Goal: Transaction & Acquisition: Obtain resource

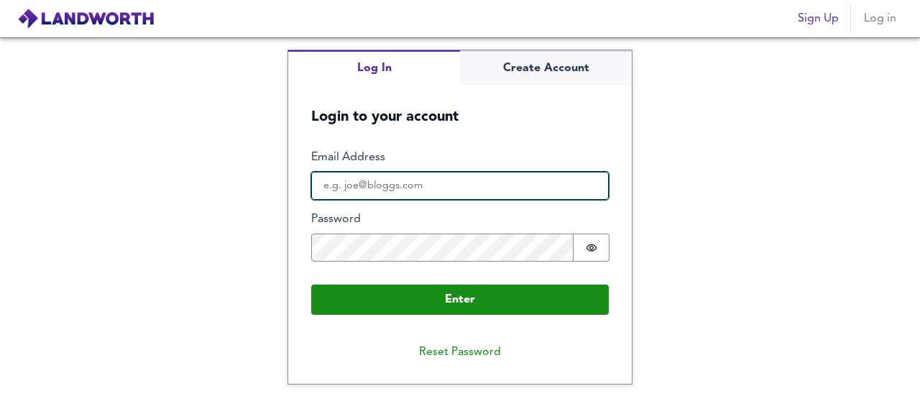
click at [404, 190] on input "Email Address" at bounding box center [460, 186] width 298 height 29
type input "[EMAIL_ADDRESS][DOMAIN_NAME]"
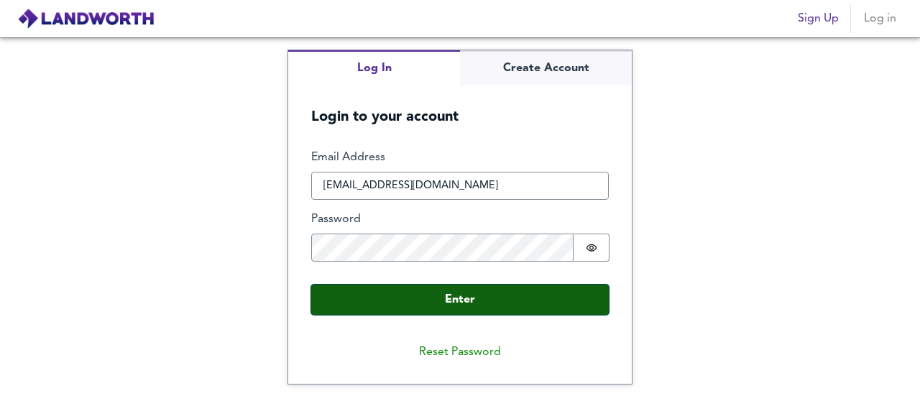
click at [433, 297] on button "Enter" at bounding box center [460, 300] width 298 height 30
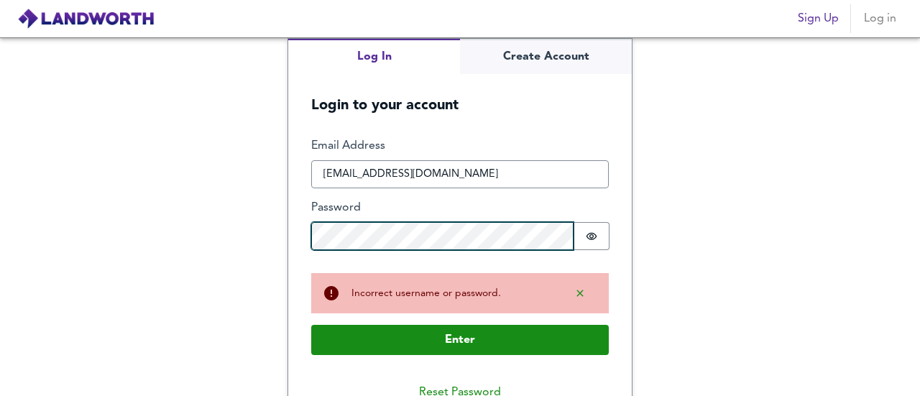
click at [311, 325] on button "Enter" at bounding box center [460, 340] width 298 height 30
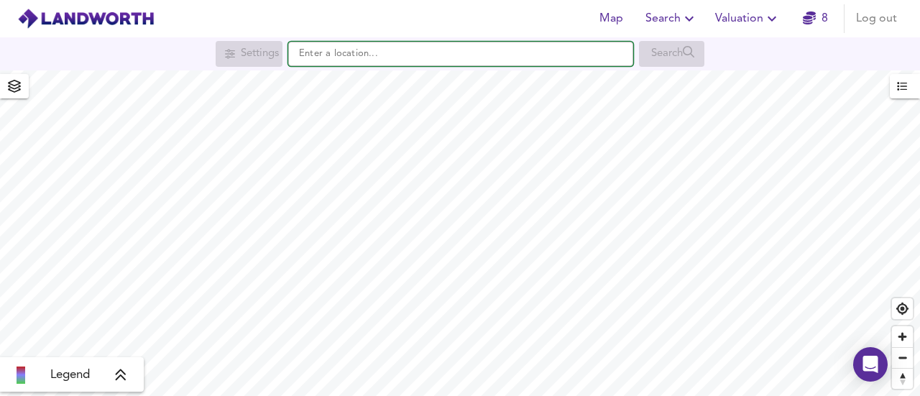
click at [393, 50] on input "text" at bounding box center [460, 54] width 345 height 24
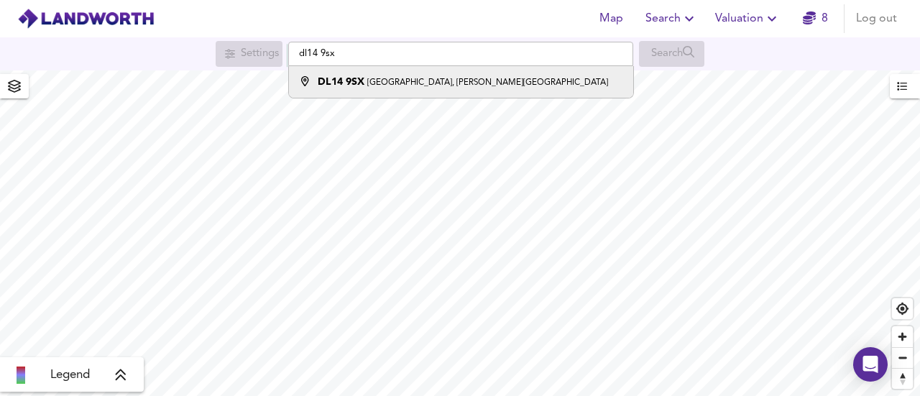
click at [376, 81] on small "[GEOGRAPHIC_DATA], [PERSON_NAME][GEOGRAPHIC_DATA]" at bounding box center [487, 82] width 241 height 9
type input "[STREET_ADDRESS][PERSON_NAME]"
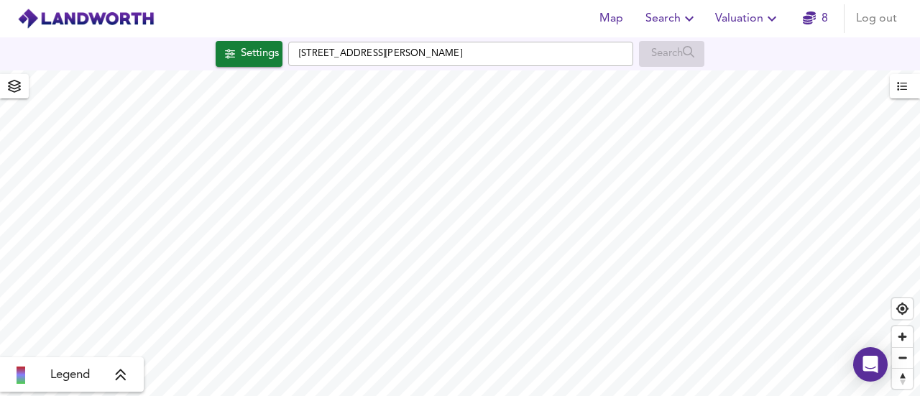
checkbox input "false"
checkbox input "true"
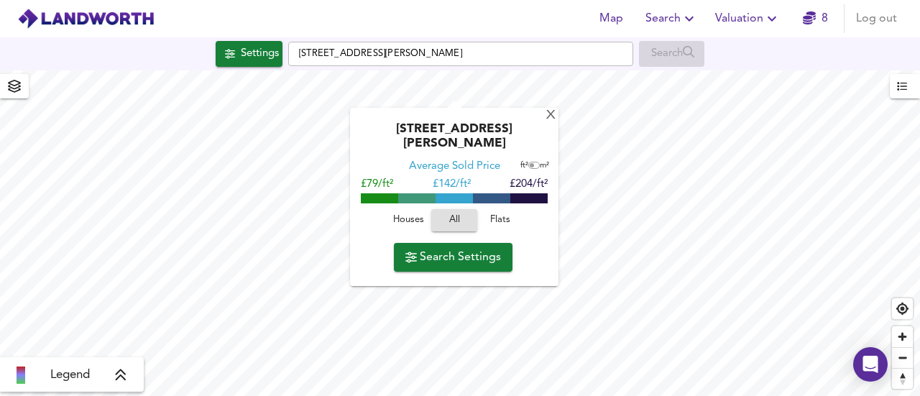
click at [469, 249] on span "Search Settings" at bounding box center [454, 257] width 96 height 20
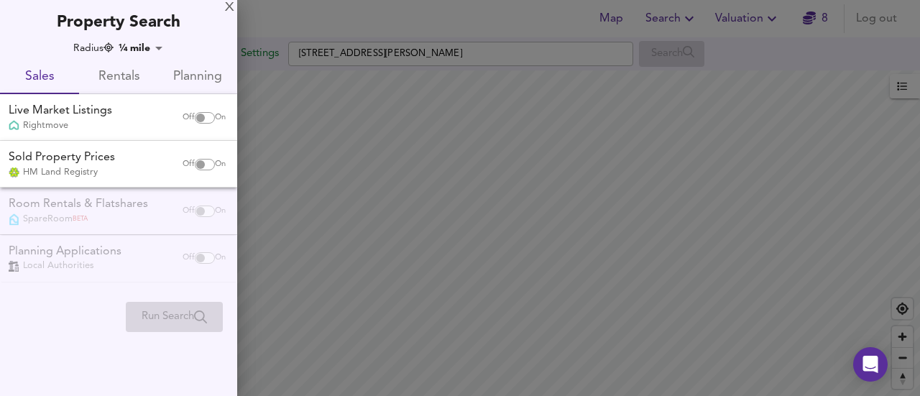
click at [122, 74] on span "Rentals" at bounding box center [119, 77] width 62 height 22
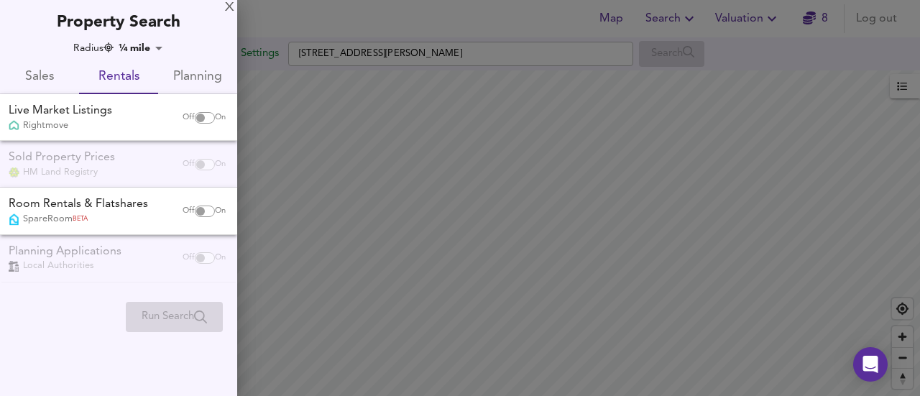
click at [202, 74] on span "Planning" at bounding box center [198, 77] width 62 height 22
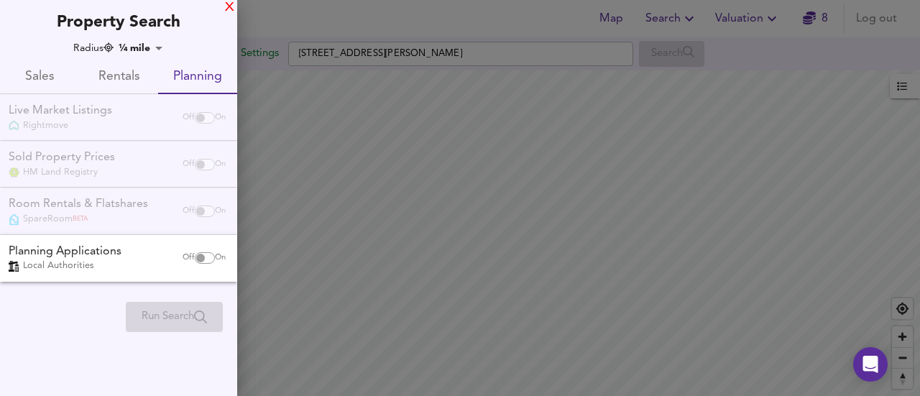
click at [228, 8] on div "X" at bounding box center [229, 8] width 9 height 10
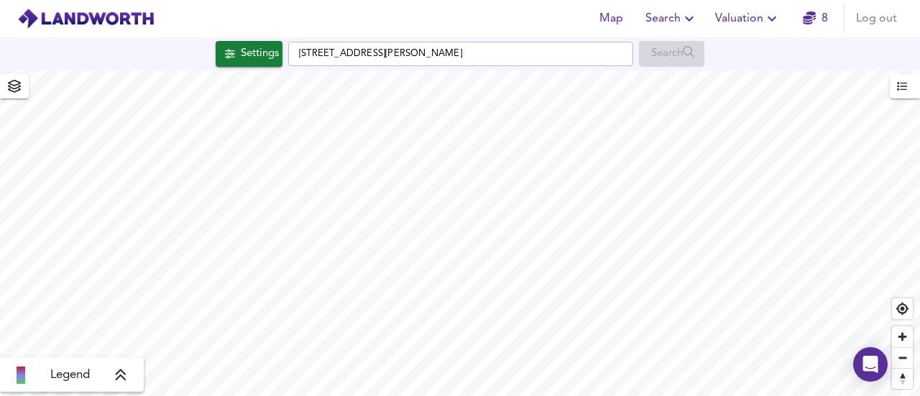
click at [771, 20] on icon "button" at bounding box center [772, 18] width 17 height 17
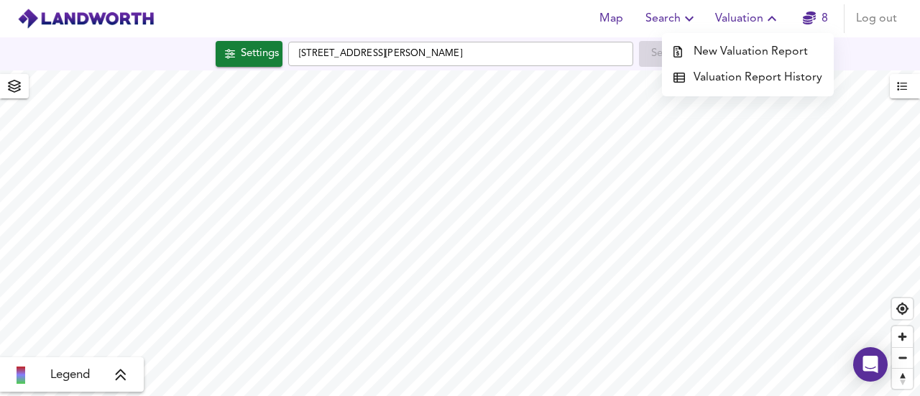
click at [738, 52] on li "New Valuation Report" at bounding box center [748, 52] width 172 height 26
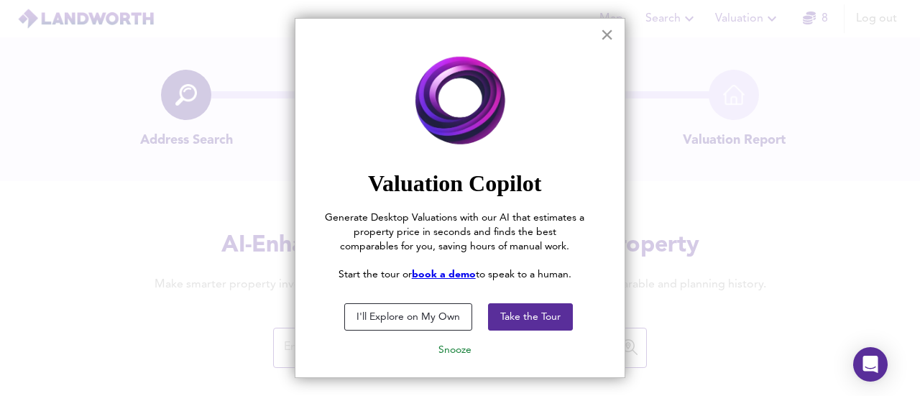
click at [601, 24] on button "×" at bounding box center [607, 34] width 14 height 23
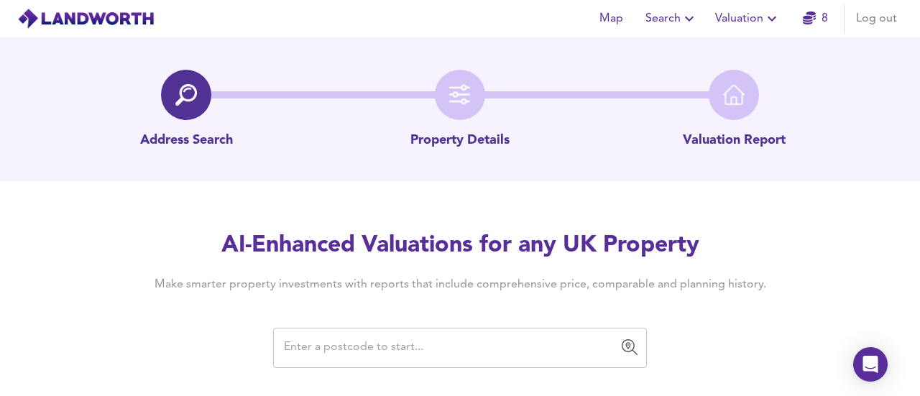
click at [387, 354] on input "text" at bounding box center [449, 347] width 339 height 27
paste input "B91 2JL"
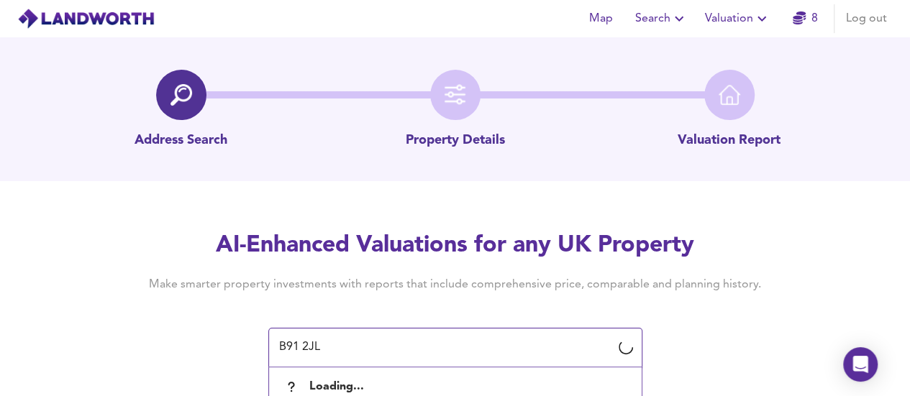
drag, startPoint x: 387, startPoint y: 354, endPoint x: 239, endPoint y: 353, distance: 148.1
click at [239, 353] on div "AI-Enhanced Valuations for any UK Property Make smarter property investments wi…" at bounding box center [455, 298] width 690 height 137
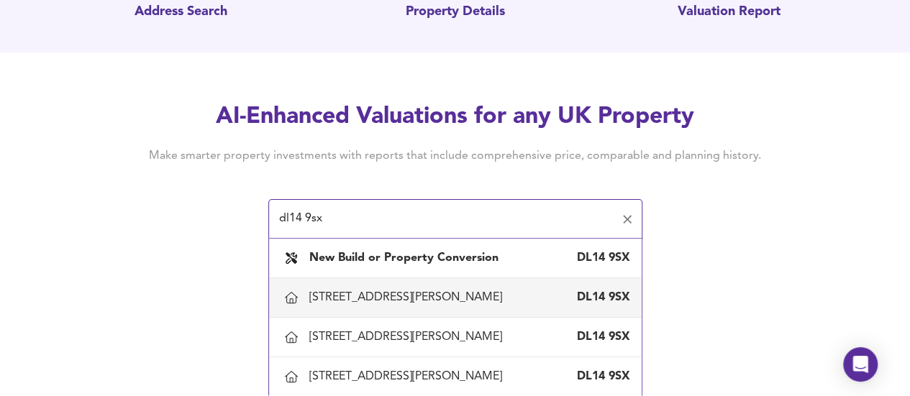
click at [478, 308] on div "[STREET_ADDRESS][PERSON_NAME]" at bounding box center [454, 298] width 349 height 30
type input "[STREET_ADDRESS][PERSON_NAME]"
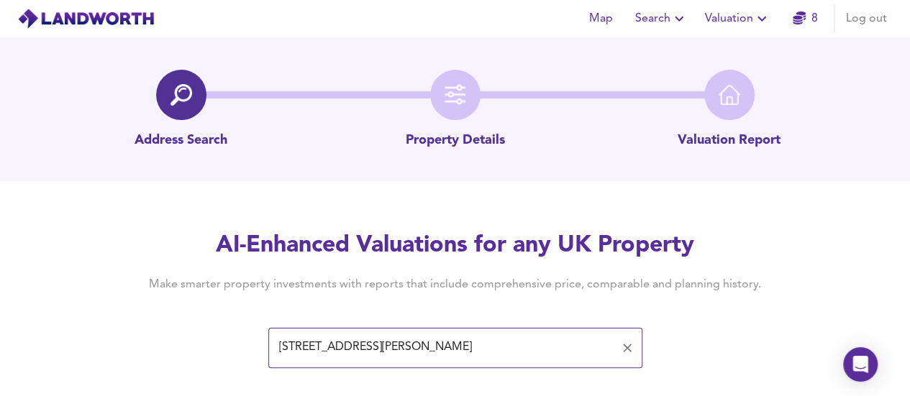
scroll to position [114, 0]
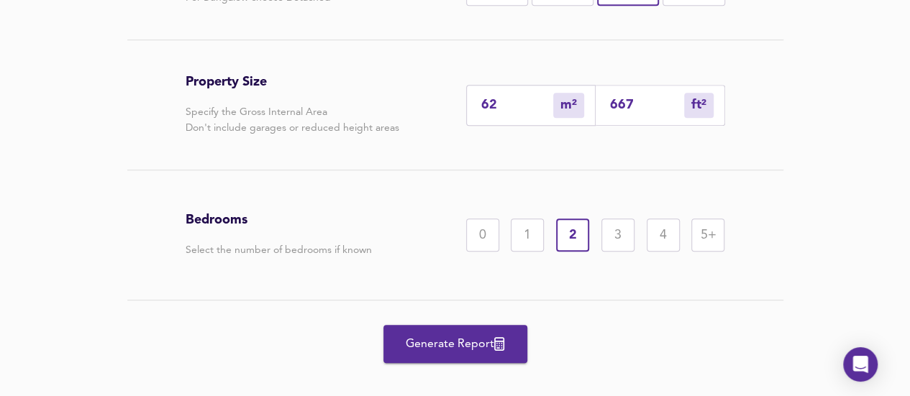
scroll to position [407, 0]
click at [486, 344] on span "Generate Report" at bounding box center [455, 345] width 115 height 20
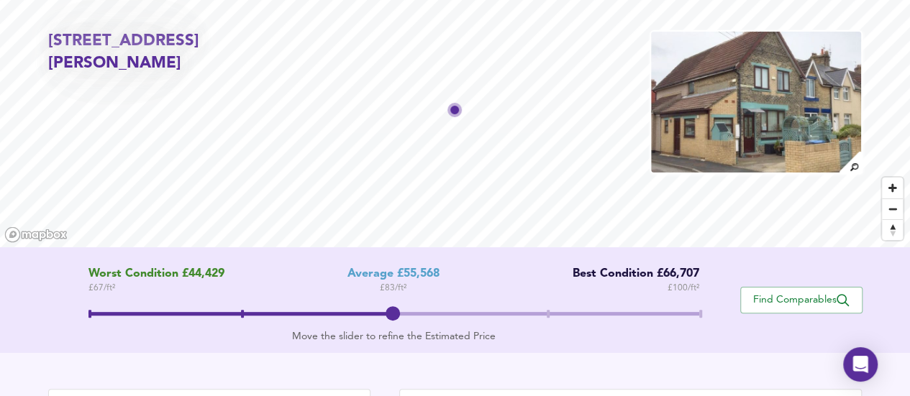
scroll to position [40, 0]
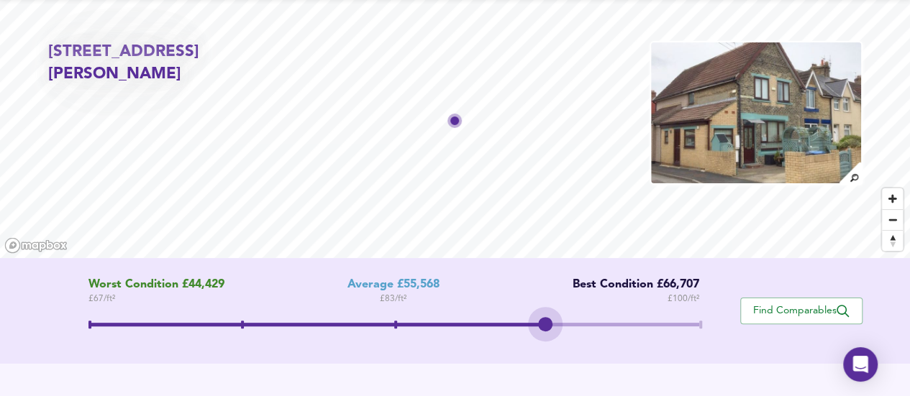
drag, startPoint x: 393, startPoint y: 324, endPoint x: 577, endPoint y: 311, distance: 185.2
click at [577, 311] on div "Worst Condition £44,429 £ 67 / ft² Average £55,568 £ 83 / ft² Best Condition £6…" at bounding box center [394, 310] width 692 height 65
drag, startPoint x: 548, startPoint y: 329, endPoint x: 684, endPoint y: 311, distance: 137.0
click at [690, 317] on span at bounding box center [697, 324] width 14 height 14
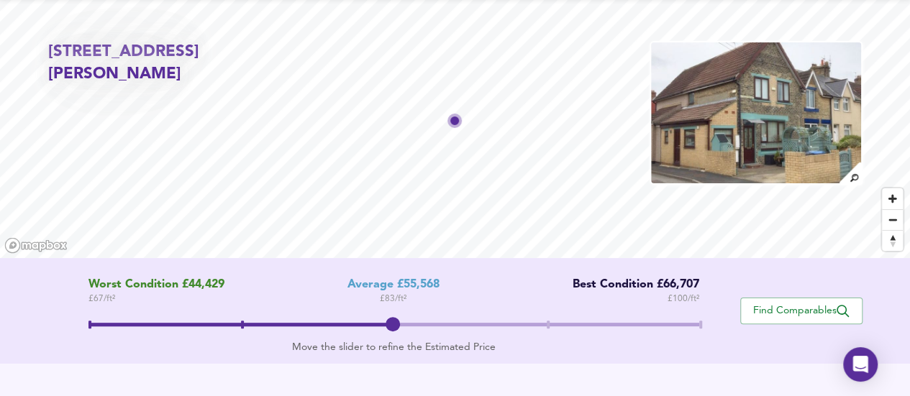
drag, startPoint x: 696, startPoint y: 319, endPoint x: 378, endPoint y: 329, distance: 317.9
click at [385, 329] on span at bounding box center [392, 324] width 14 height 14
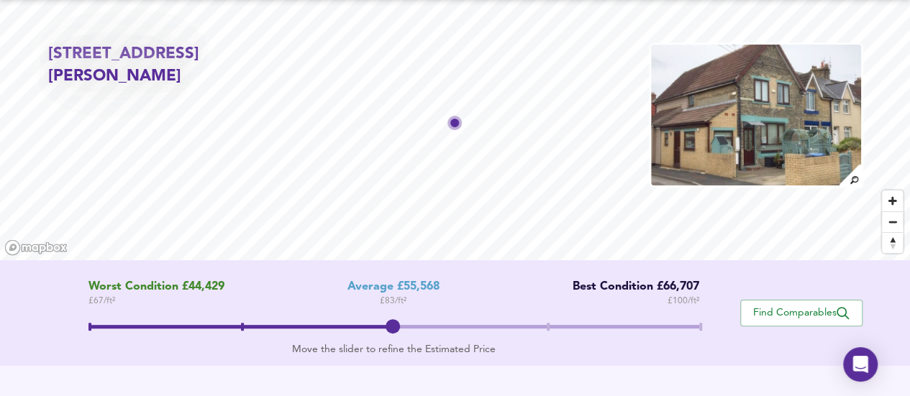
scroll to position [4, 0]
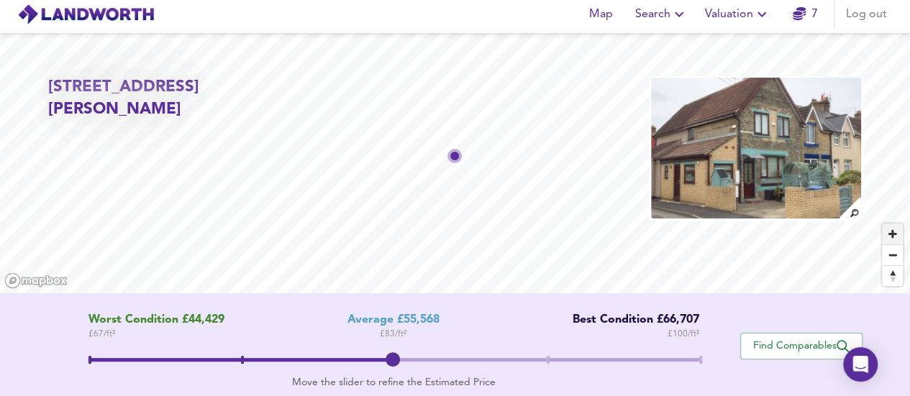
click at [893, 233] on span "Zoom in" at bounding box center [891, 234] width 21 height 21
click at [893, 232] on span "Zoom in" at bounding box center [891, 234] width 21 height 21
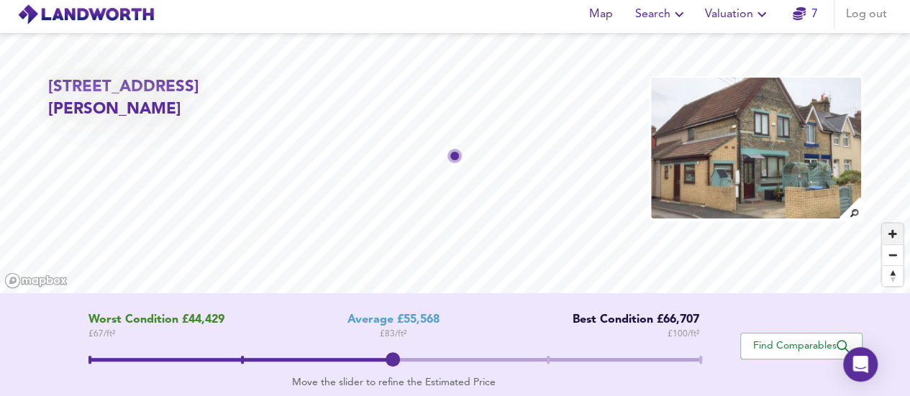
click at [893, 232] on span "Zoom in" at bounding box center [891, 234] width 21 height 21
click at [768, 154] on img at bounding box center [755, 148] width 213 height 144
click at [736, 19] on span "Valuation" at bounding box center [737, 14] width 65 height 20
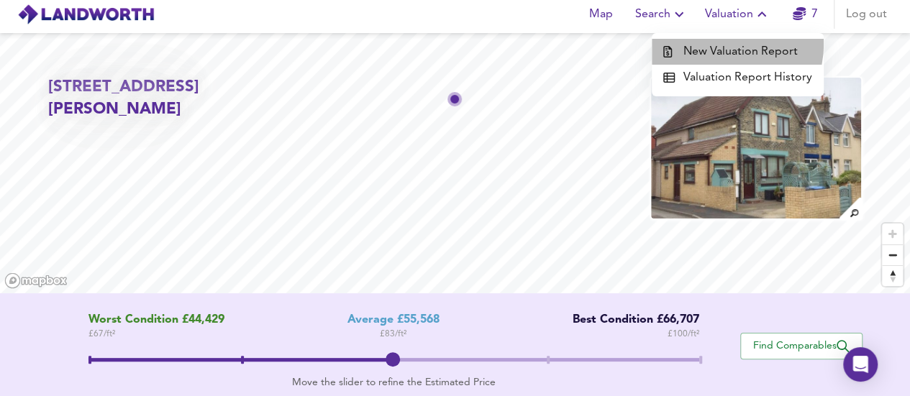
click at [722, 44] on li "New Valuation Report" at bounding box center [737, 52] width 172 height 26
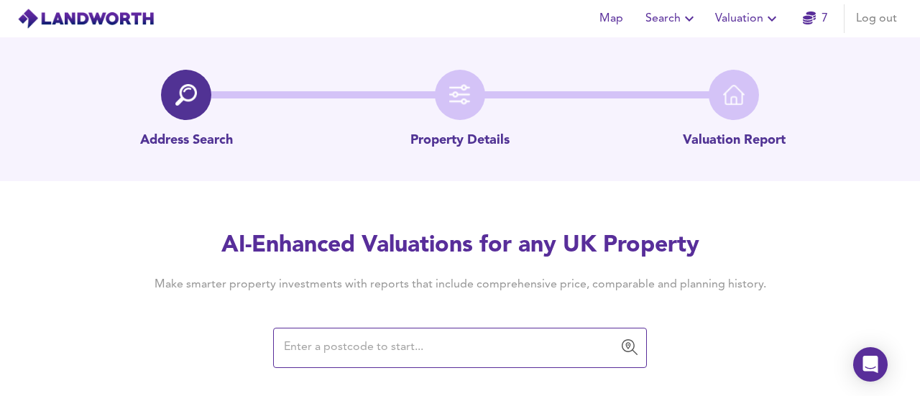
click at [452, 323] on div "AI-Enhanced Valuations for any UK Property Make smarter property investments wi…" at bounding box center [460, 298] width 690 height 137
click at [440, 331] on div "​" at bounding box center [460, 348] width 374 height 40
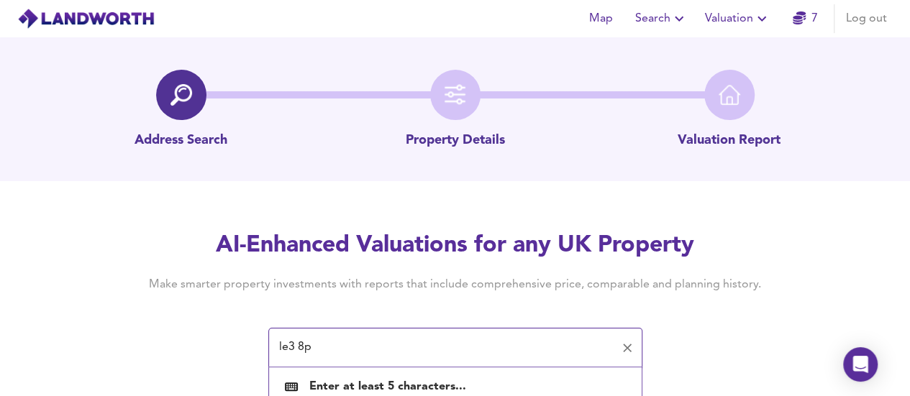
type input "le3 8pn"
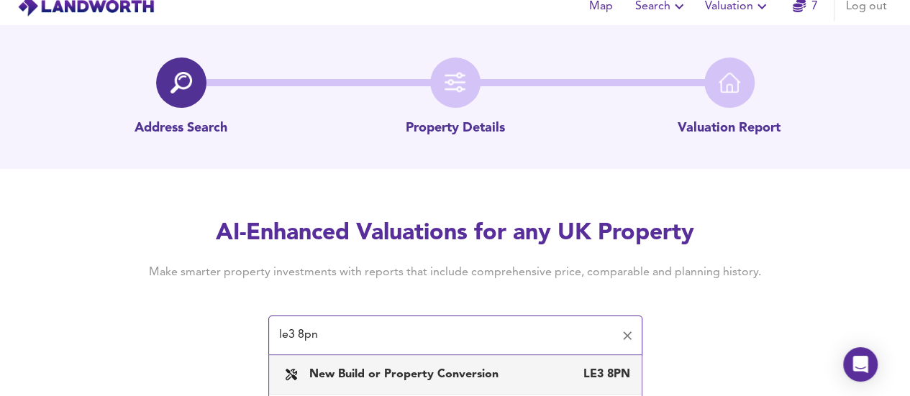
click at [521, 379] on div "New Build or Property Conversion LE3 8PN" at bounding box center [469, 375] width 321 height 16
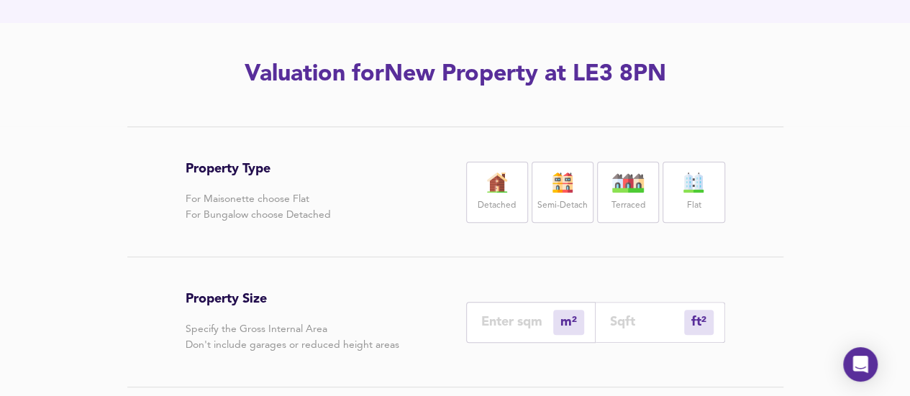
scroll to position [185, 0]
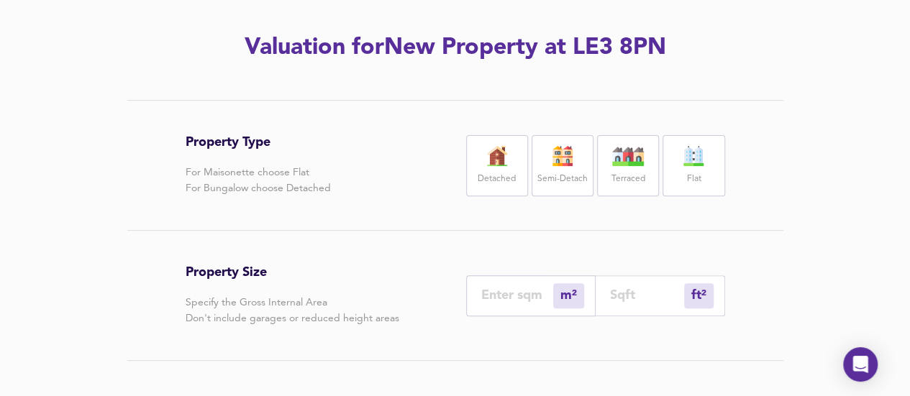
click at [559, 167] on div "Semi-Detach" at bounding box center [562, 165] width 62 height 61
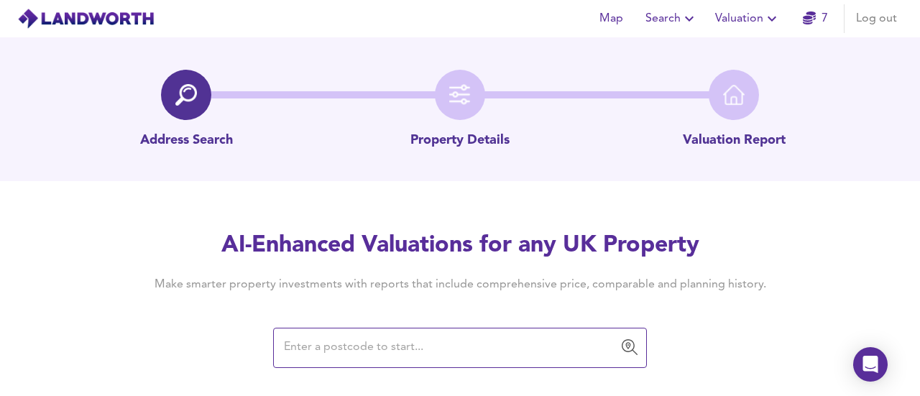
click at [376, 343] on input "text" at bounding box center [449, 347] width 339 height 27
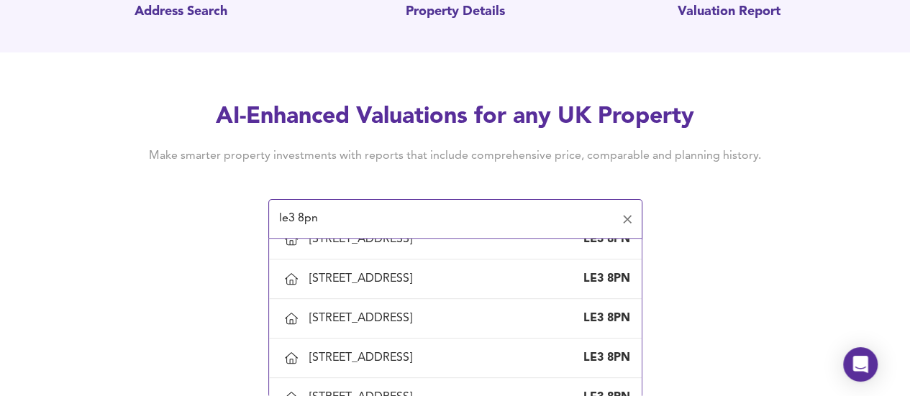
scroll to position [504, 0]
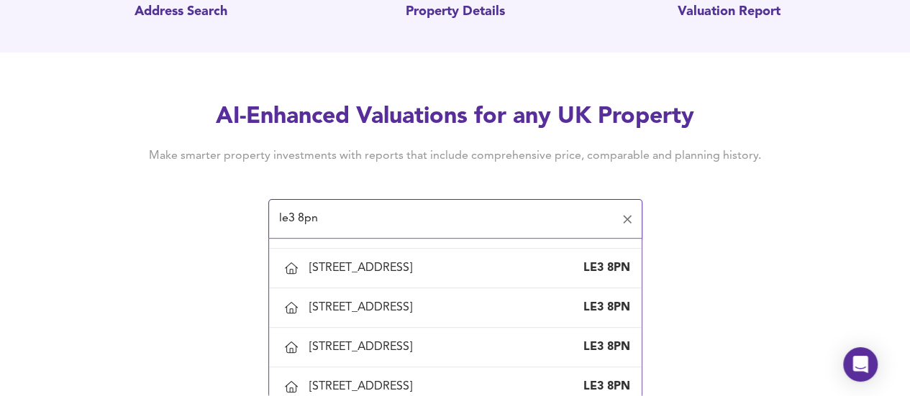
click at [418, 197] on div "[STREET_ADDRESS]" at bounding box center [363, 189] width 109 height 16
type input "[STREET_ADDRESS]"
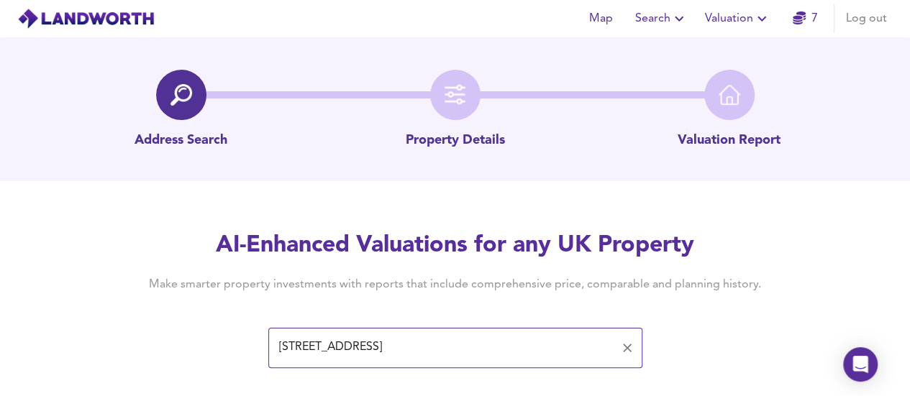
scroll to position [114, 0]
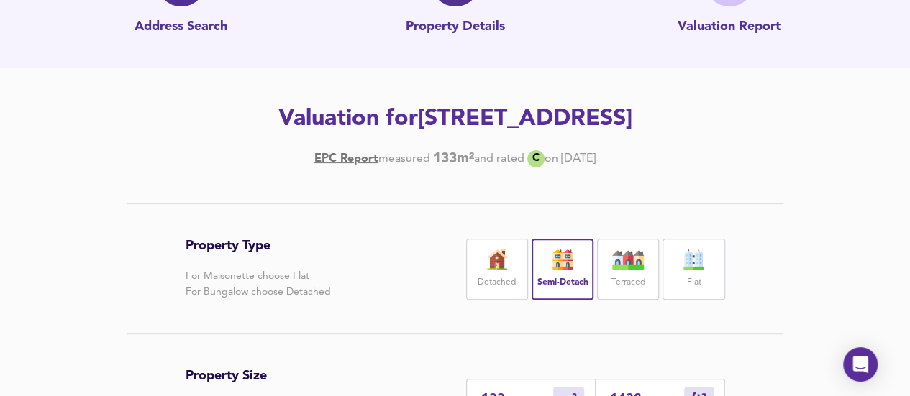
scroll to position [427, 0]
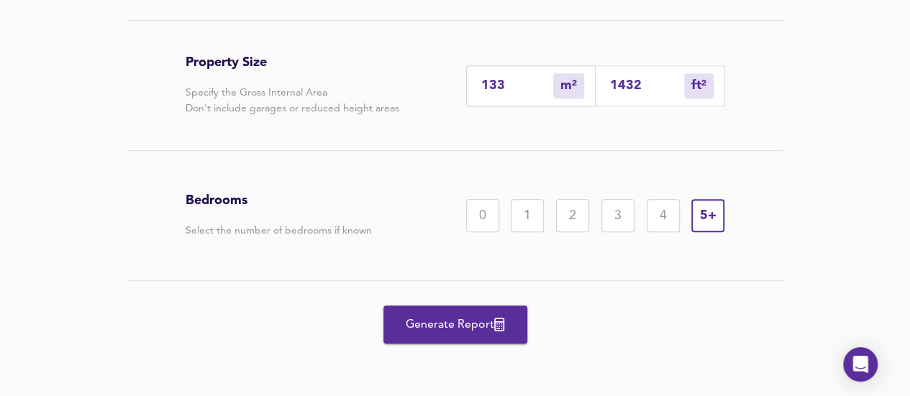
click at [462, 319] on span "Generate Report" at bounding box center [455, 325] width 115 height 20
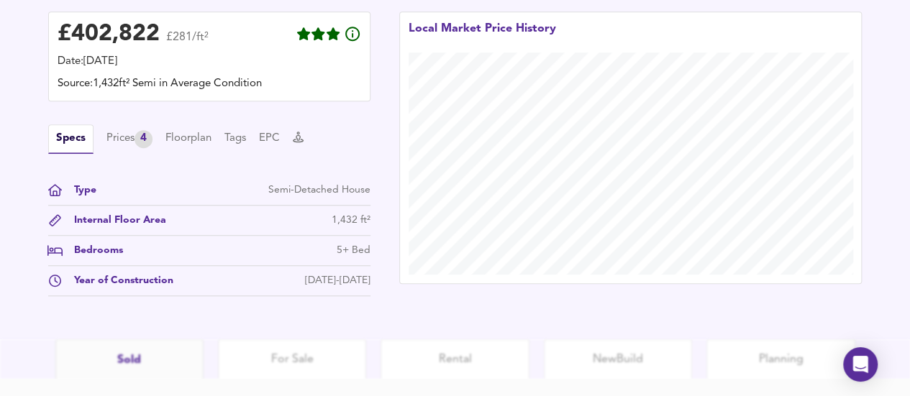
scroll to position [429, 0]
click at [141, 136] on div "4" at bounding box center [143, 138] width 18 height 18
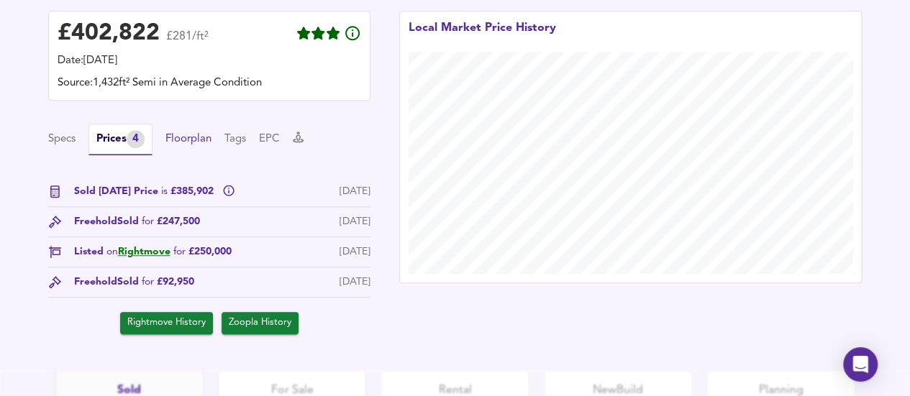
click at [188, 136] on button "Floorplan" at bounding box center [188, 140] width 46 height 16
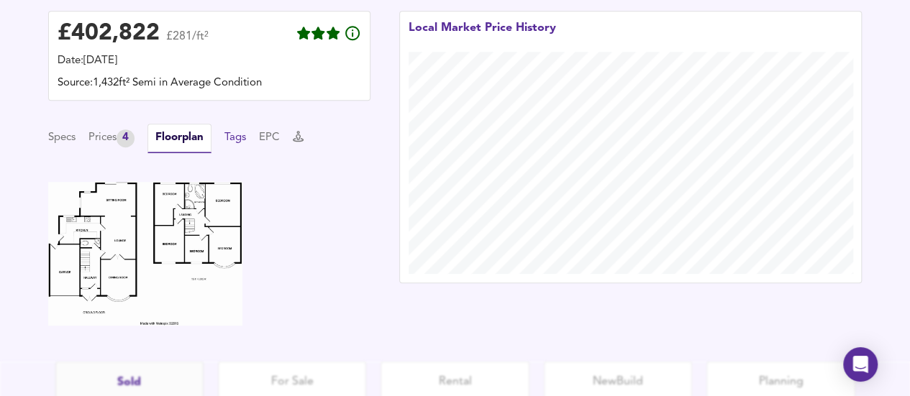
click at [246, 137] on button "Tags" at bounding box center [235, 138] width 22 height 16
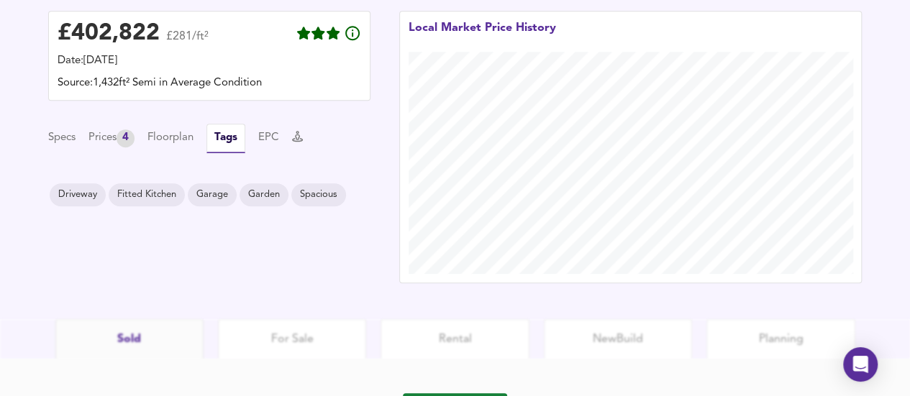
click at [263, 139] on div "Specs Prices 4 Floorplan Tags EPC" at bounding box center [209, 138] width 322 height 29
click at [276, 139] on button "EPC" at bounding box center [268, 138] width 21 height 16
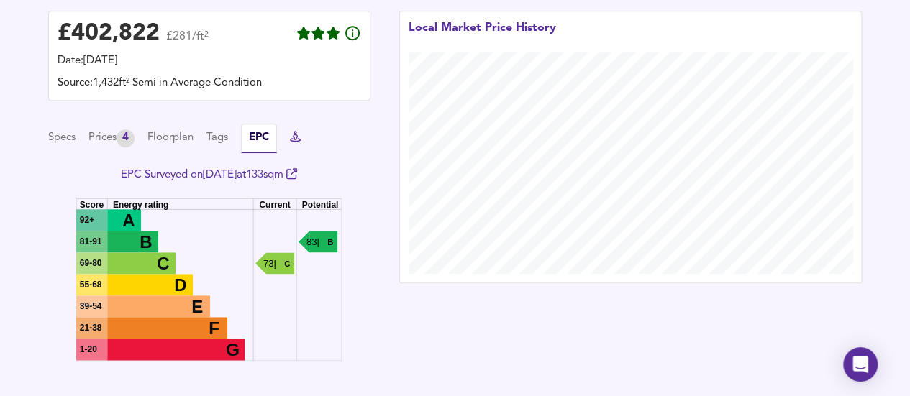
click at [300, 136] on icon at bounding box center [295, 136] width 11 height 11
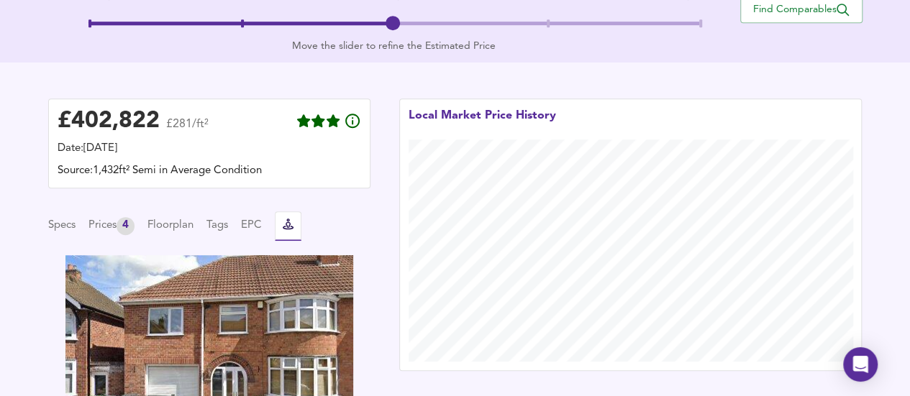
scroll to position [338, 0]
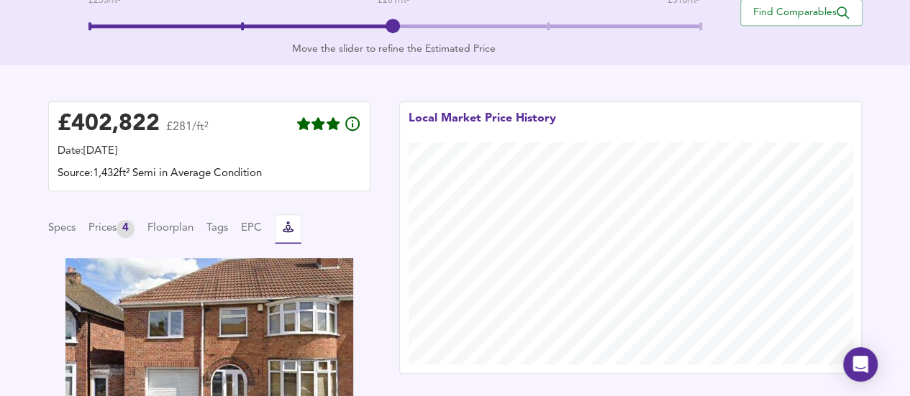
click at [81, 219] on div "Specs Prices 4 Floorplan Tags EPC" at bounding box center [209, 228] width 322 height 29
click at [61, 228] on button "Specs" at bounding box center [61, 229] width 27 height 16
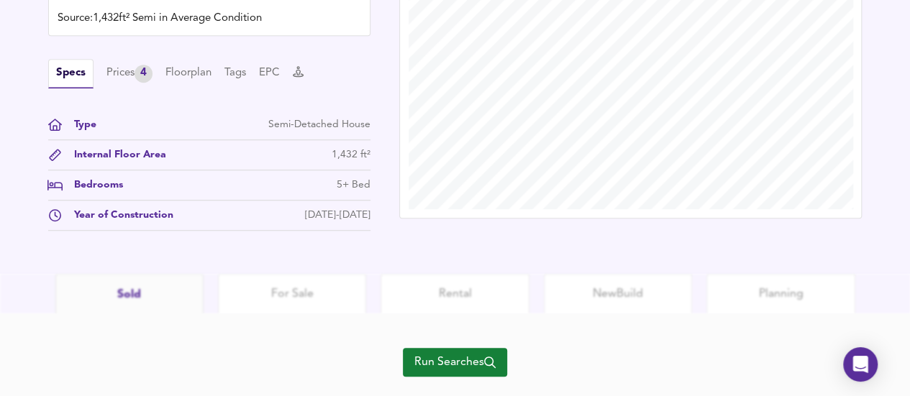
scroll to position [0, 0]
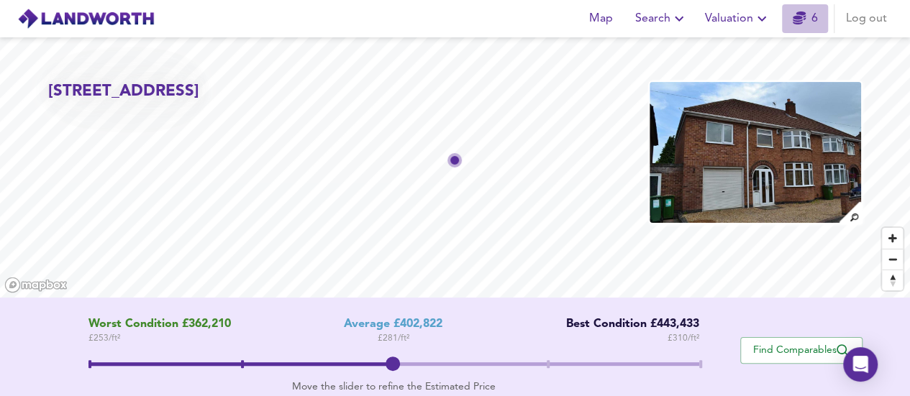
click at [799, 21] on icon "button" at bounding box center [798, 18] width 13 height 13
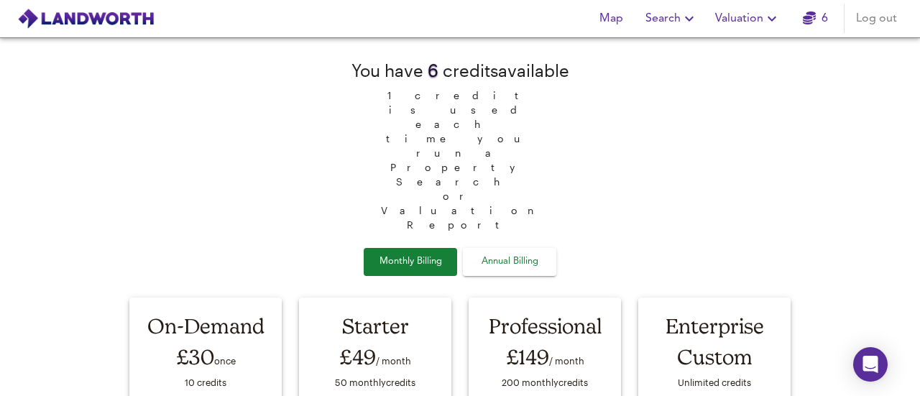
click at [623, 18] on span "Map" at bounding box center [611, 19] width 35 height 20
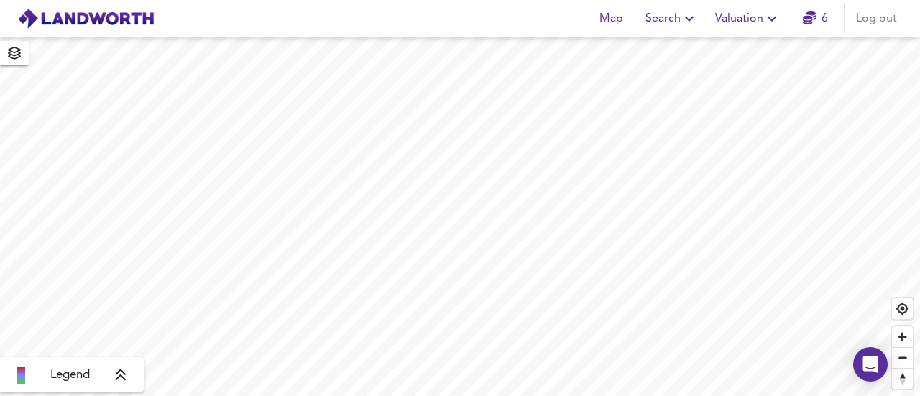
click at [781, 17] on icon "button" at bounding box center [772, 18] width 17 height 17
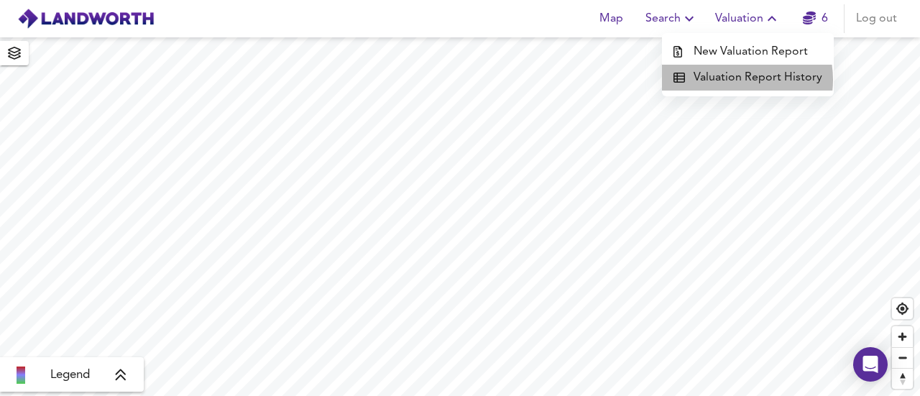
click at [736, 80] on li "Valuation Report History" at bounding box center [748, 78] width 172 height 26
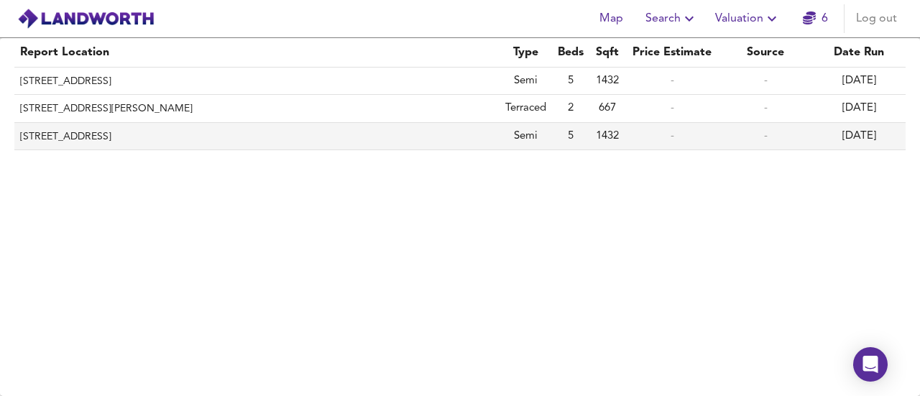
click at [205, 139] on th "[STREET_ADDRESS]" at bounding box center [256, 136] width 485 height 27
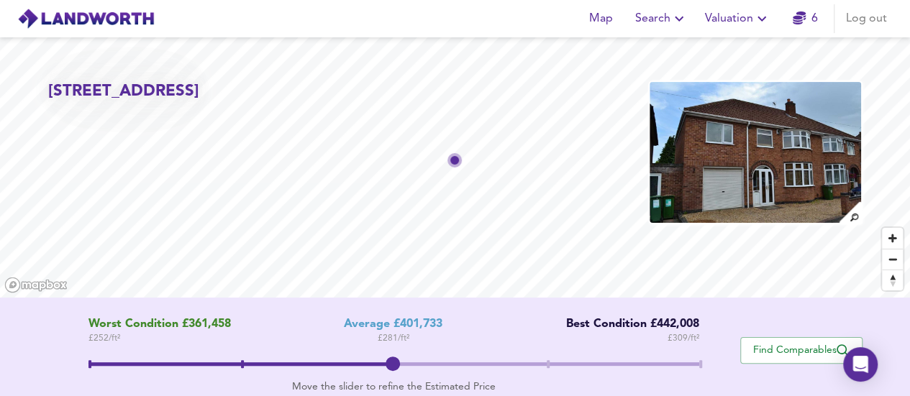
scroll to position [12, 0]
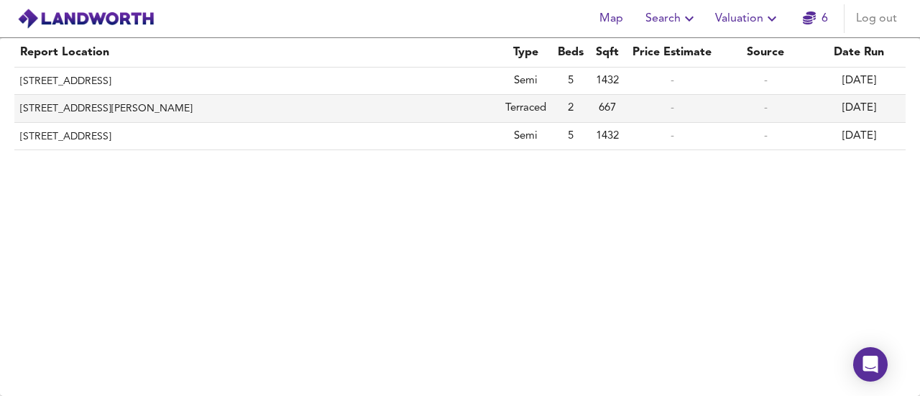
click at [198, 98] on th "[STREET_ADDRESS][PERSON_NAME]" at bounding box center [256, 108] width 485 height 27
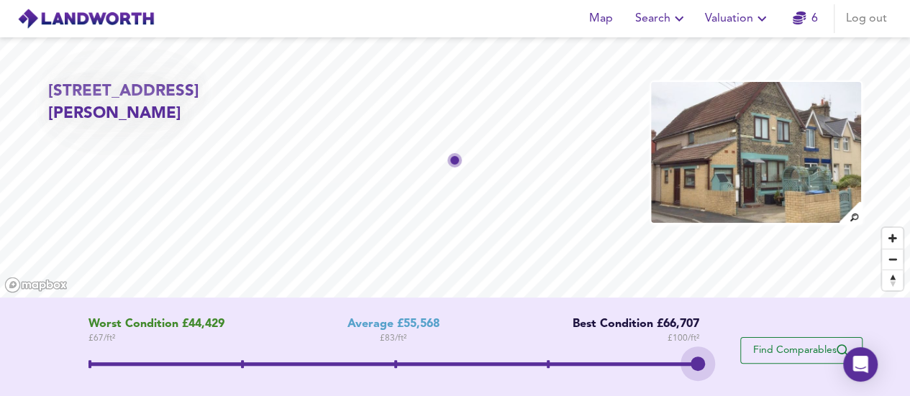
drag, startPoint x: 390, startPoint y: 361, endPoint x: 802, endPoint y: 362, distance: 412.0
click at [802, 362] on div "Worst Condition £44,429 £ 67 / ft² Average £55,568 £ 83 / ft² Best Condition £6…" at bounding box center [455, 350] width 814 height 65
click at [765, 352] on span "Find Comparables" at bounding box center [801, 351] width 106 height 14
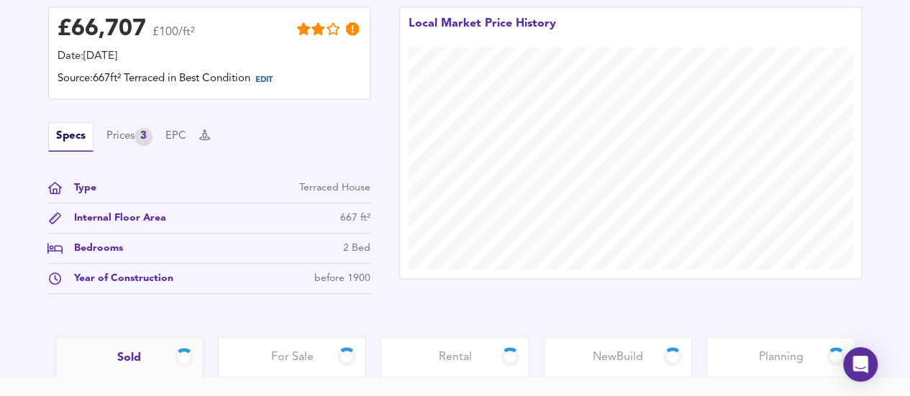
scroll to position [373, 0]
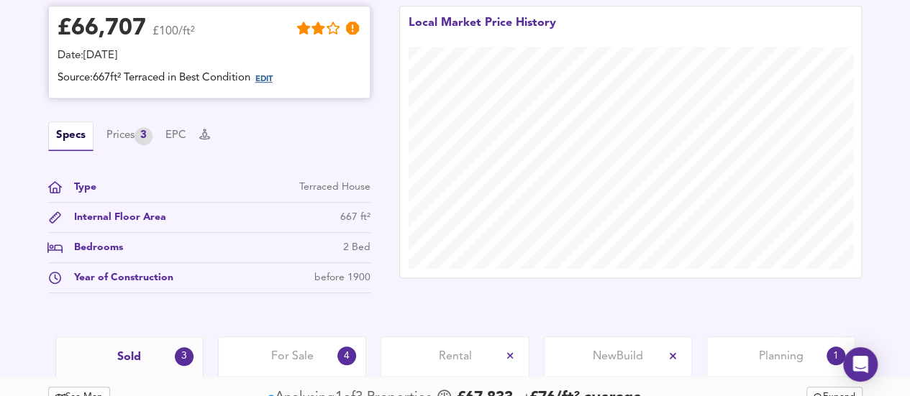
click at [272, 81] on span "EDIT" at bounding box center [263, 79] width 17 height 8
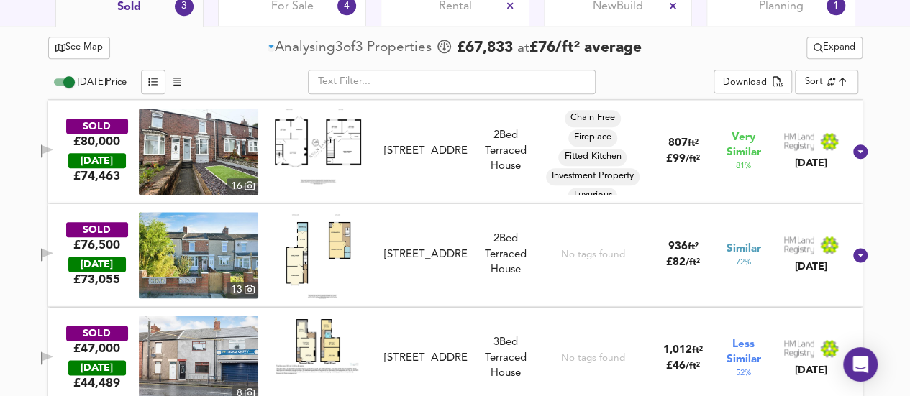
scroll to position [799, 0]
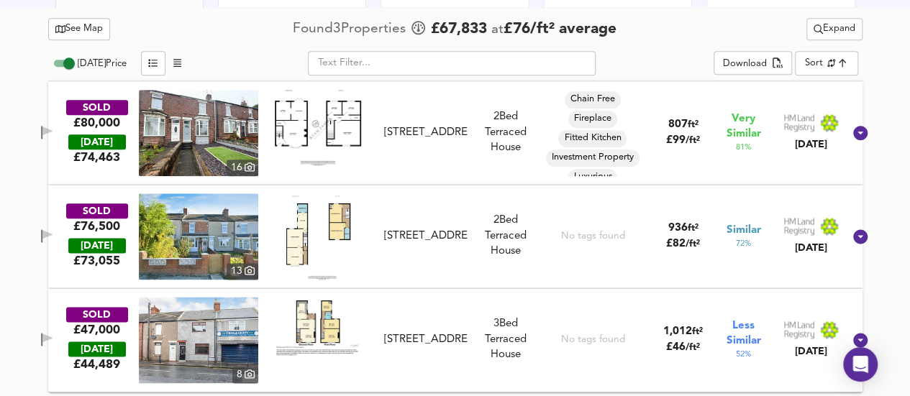
click at [853, 128] on icon at bounding box center [860, 133] width 14 height 14
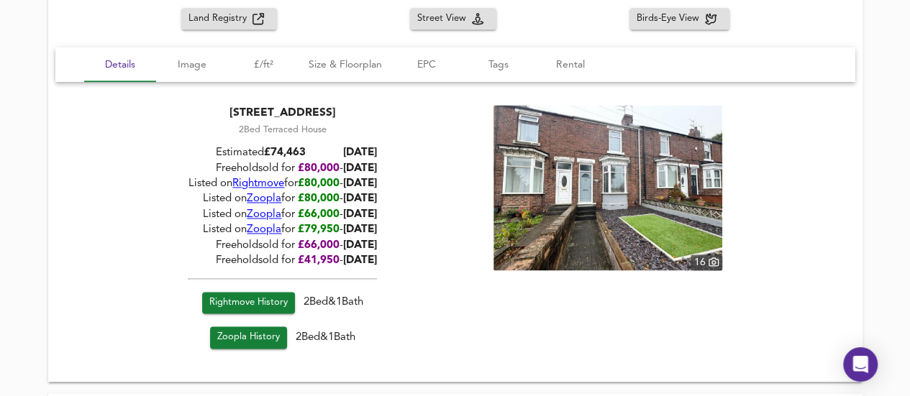
scroll to position [653, 0]
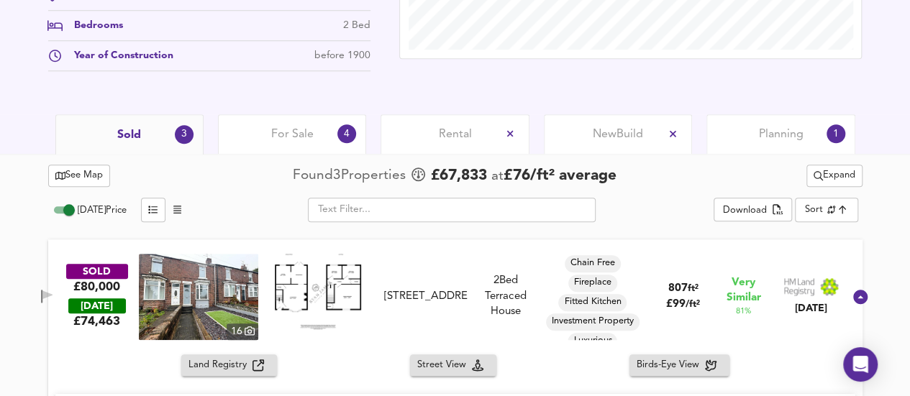
click at [685, 360] on span "Birds-Eye View" at bounding box center [670, 365] width 68 height 17
